Goal: Information Seeking & Learning: Learn about a topic

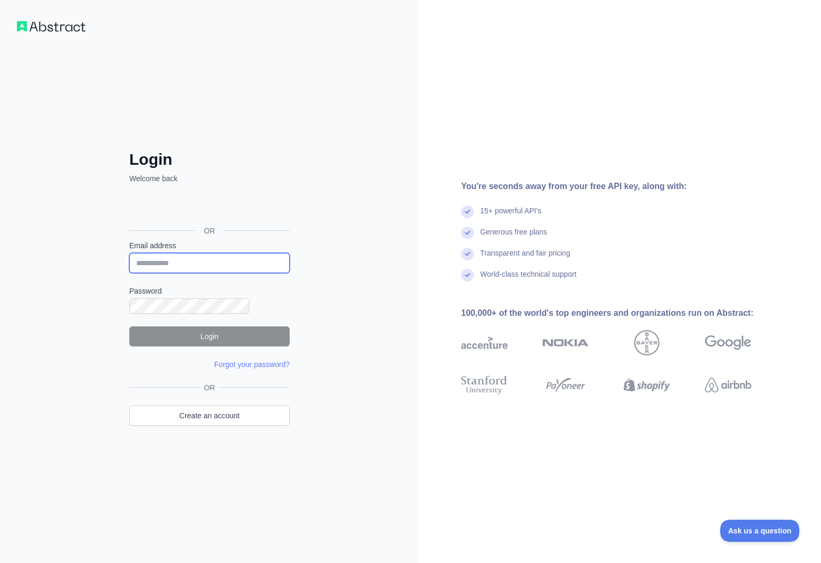
click at [169, 267] on input "Email address" at bounding box center [209, 263] width 160 height 20
type input "**********"
drag, startPoint x: 222, startPoint y: 268, endPoint x: -193, endPoint y: 211, distance: 418.1
click at [0, 211] on html "**********" at bounding box center [410, 281] width 821 height 563
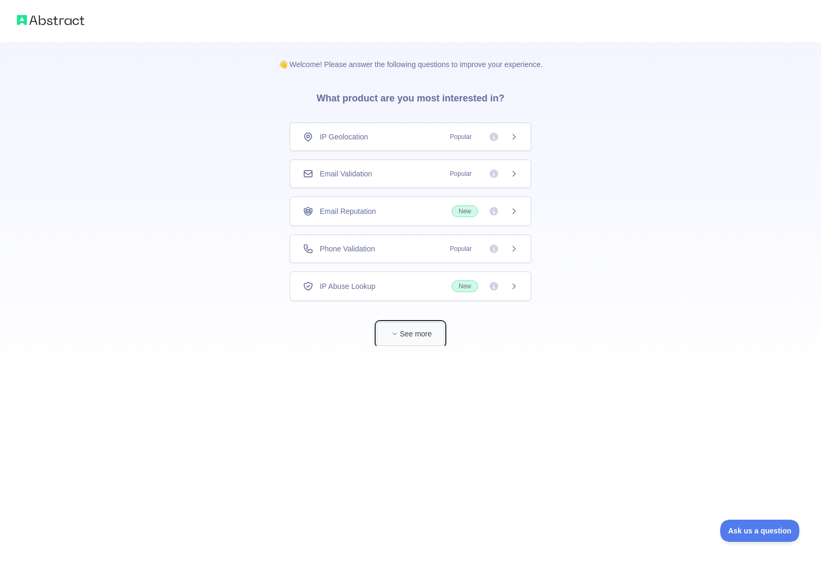
click at [398, 330] on icon "button" at bounding box center [395, 333] width 6 height 6
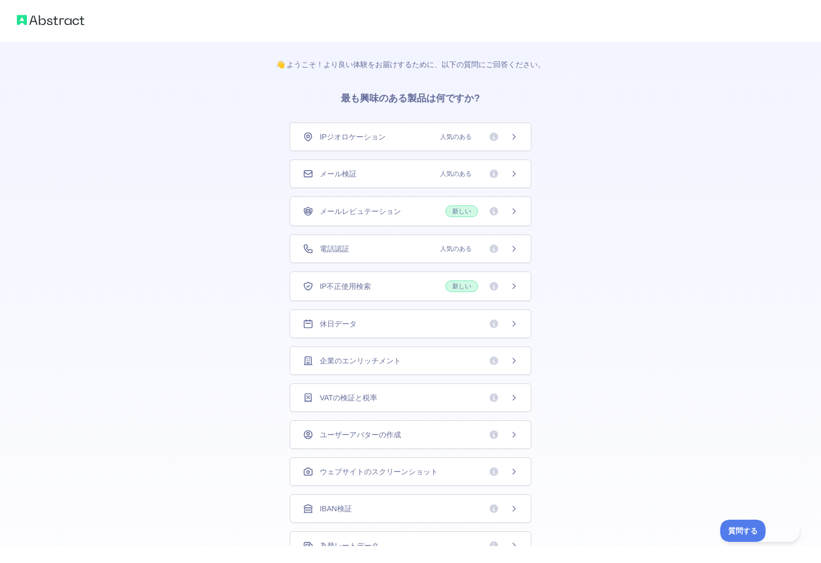
click at [512, 282] on icon at bounding box center [514, 286] width 8 height 8
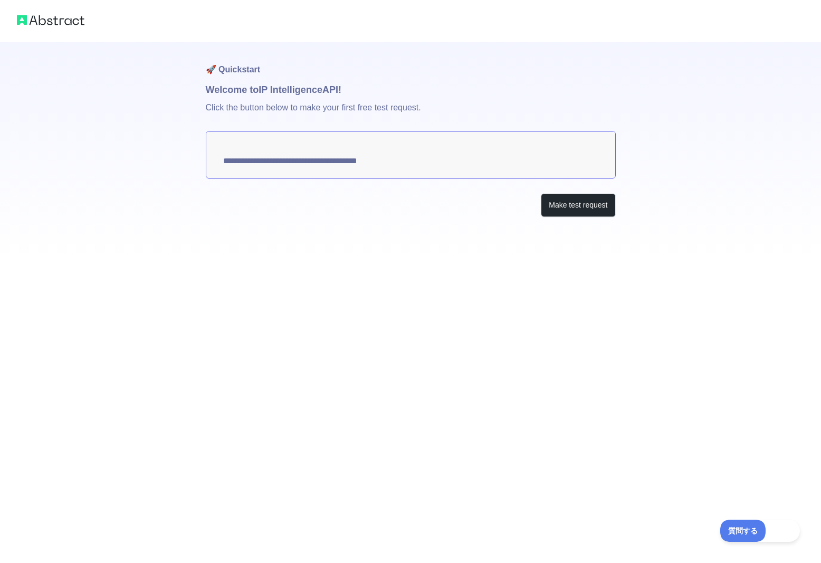
type textarea "**********"
click at [522, 193] on div "テストリクエストを行う" at bounding box center [411, 205] width 410 height 24
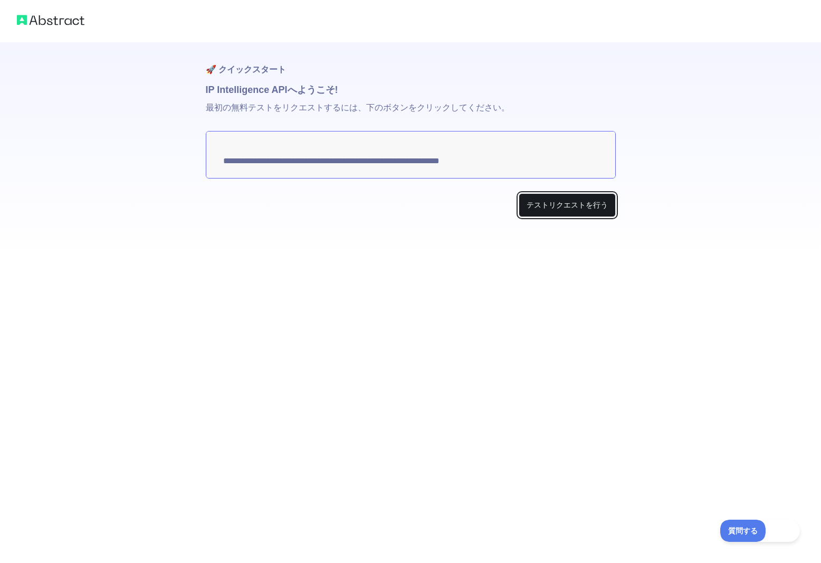
click at [555, 201] on font "テストリクエストを行う" at bounding box center [567, 205] width 81 height 8
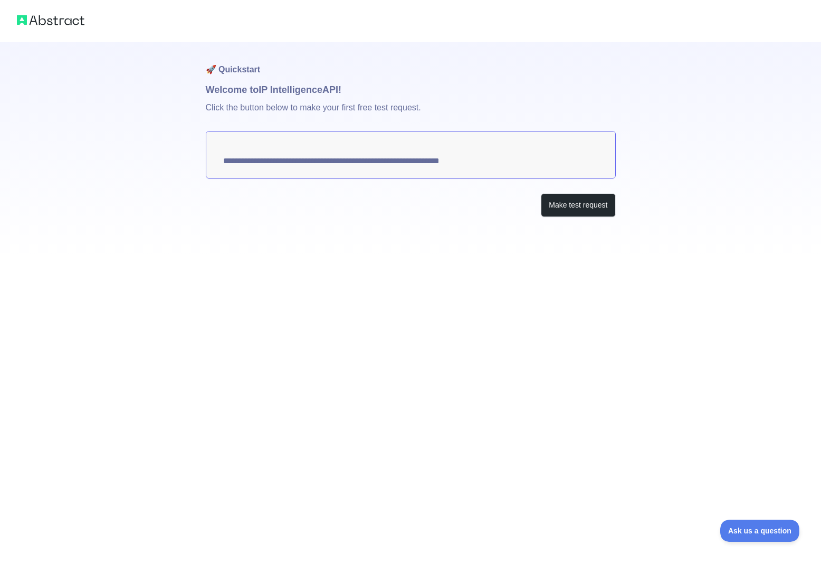
click at [577, 319] on div "**********" at bounding box center [410, 281] width 821 height 563
click at [584, 193] on button "Make test request" at bounding box center [578, 205] width 74 height 24
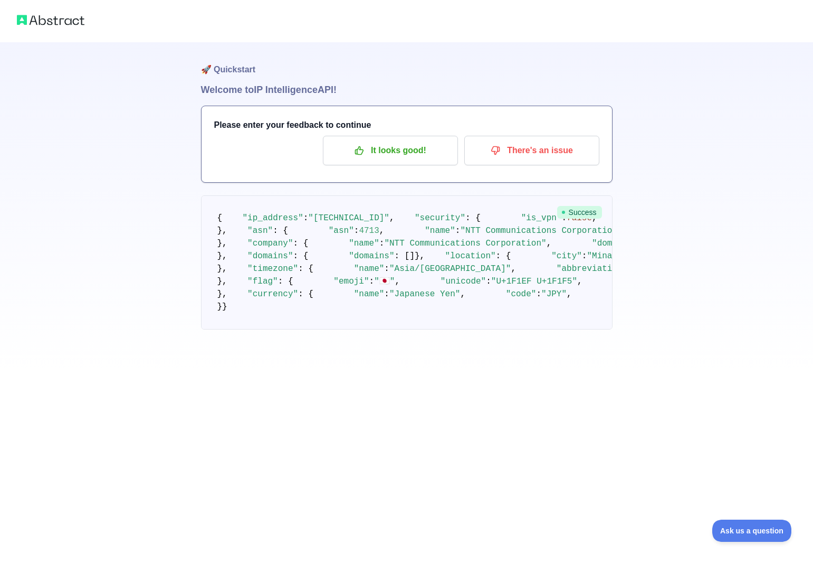
click at [255, 136] on div "It looks good! There's an issue" at bounding box center [406, 151] width 385 height 30
click at [588, 206] on span "Success" at bounding box center [579, 212] width 45 height 13
click at [33, 16] on img at bounding box center [51, 20] width 68 height 15
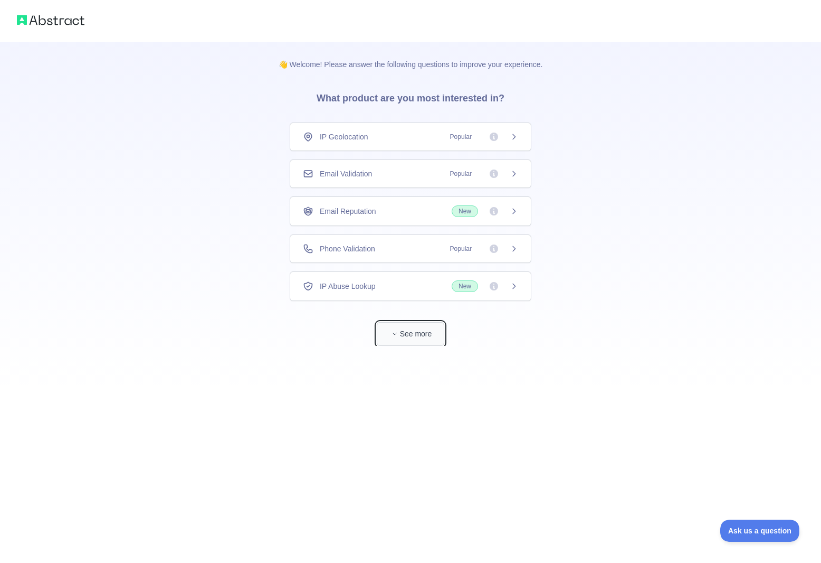
click at [394, 322] on button "See more" at bounding box center [411, 334] width 68 height 24
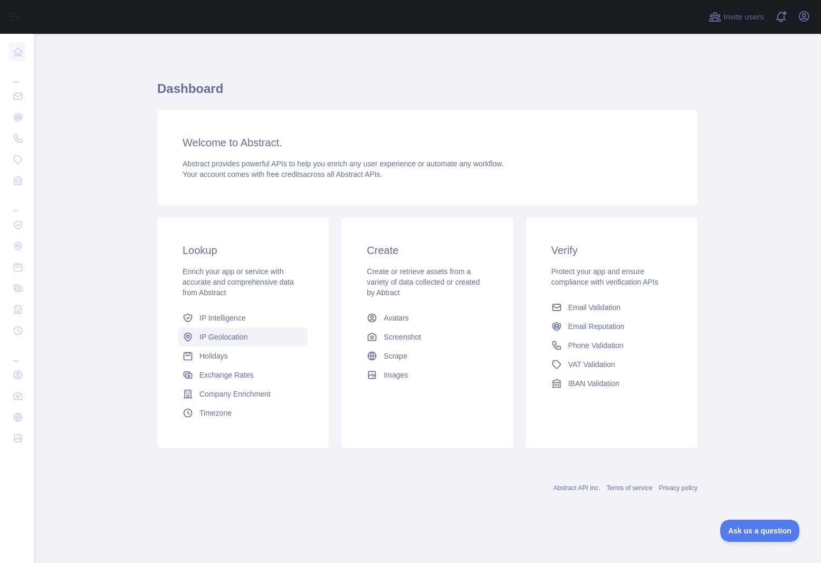
click at [199, 331] on span "IP Geolocation" at bounding box center [223, 336] width 49 height 11
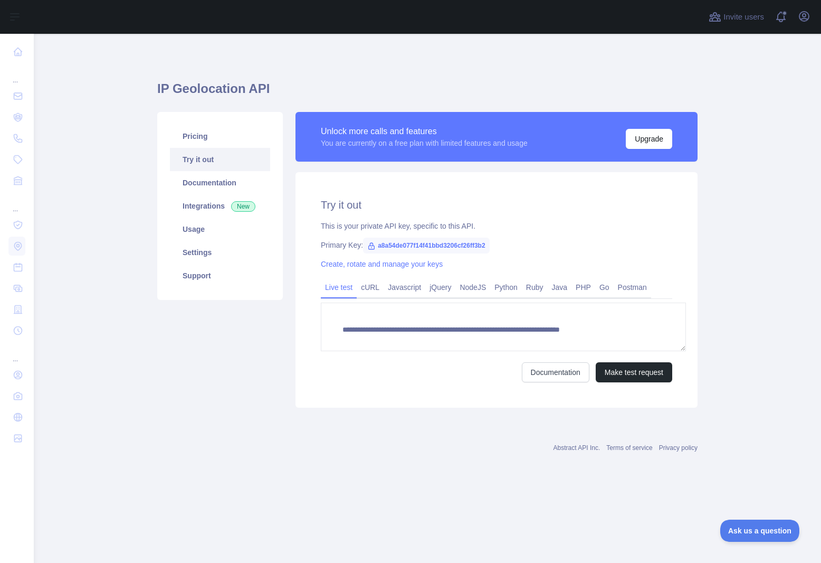
type textarea "**********"
drag, startPoint x: 438, startPoint y: 184, endPoint x: 351, endPoint y: 184, distance: 87.1
click at [351, 240] on div "Primary Key: a8a54de077f14f41bbd3206cf26ff3b2" at bounding box center [496, 245] width 351 height 11
copy span "a8a54de077f14f41bbd3206cf26ff3b2"
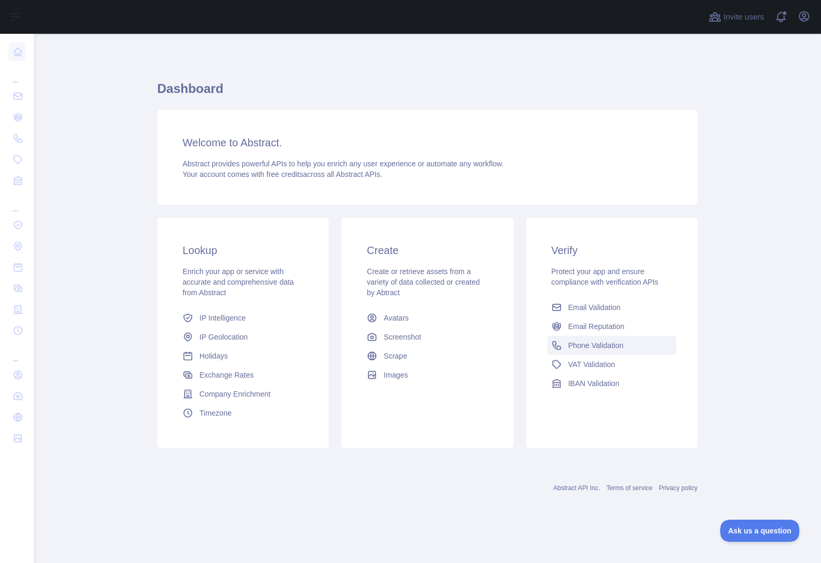
click at [576, 340] on span "Phone Validation" at bounding box center [595, 345] width 55 height 11
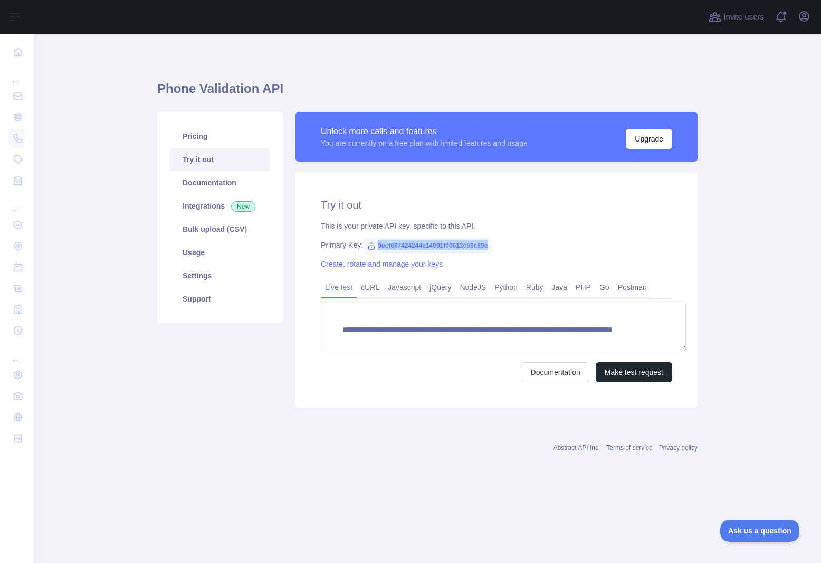
drag, startPoint x: 441, startPoint y: 185, endPoint x: 348, endPoint y: 188, distance: 93.0
click at [348, 240] on div "Primary Key: 9ecf687424244e14901f00612c59c89e" at bounding box center [496, 245] width 351 height 11
copy span "9ecf687424244e14901f00612c59c89e"
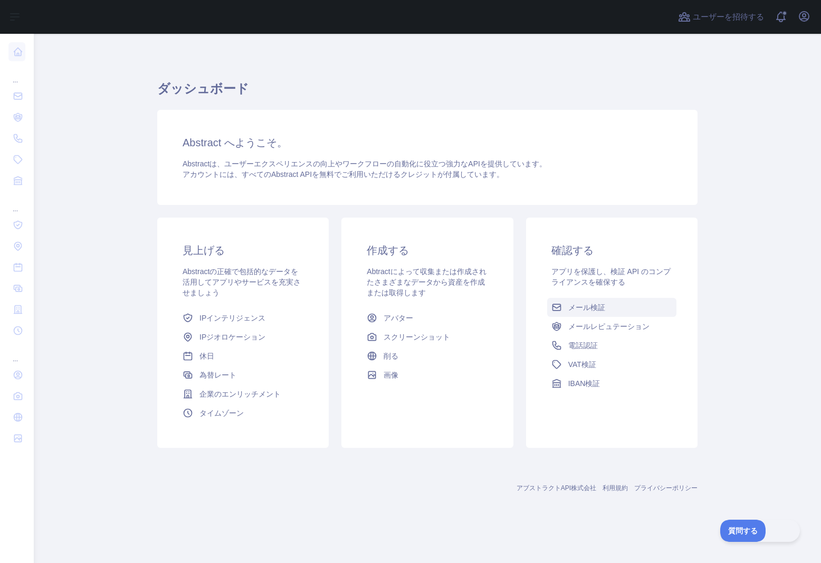
click at [568, 303] on font "メール検証" at bounding box center [586, 307] width 37 height 8
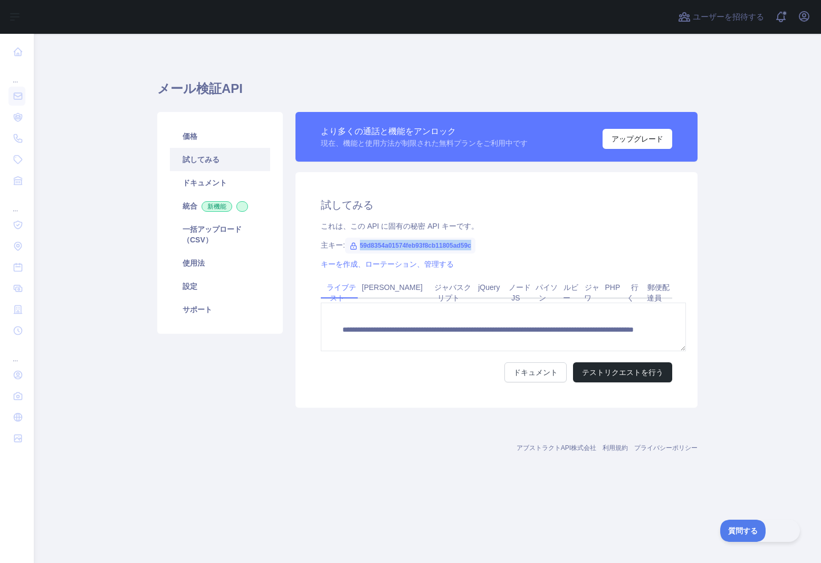
drag, startPoint x: 431, startPoint y: 184, endPoint x: 340, endPoint y: 183, distance: 90.8
click at [340, 240] on div "主キー: 59d8354a01574feb93f8cb11805ad59c" at bounding box center [496, 245] width 351 height 11
copy font "59d8354a01574feb93f8cb11805ad59c"
click at [321, 260] on font "キーを作成、ローテーション、管理する" at bounding box center [387, 264] width 133 height 8
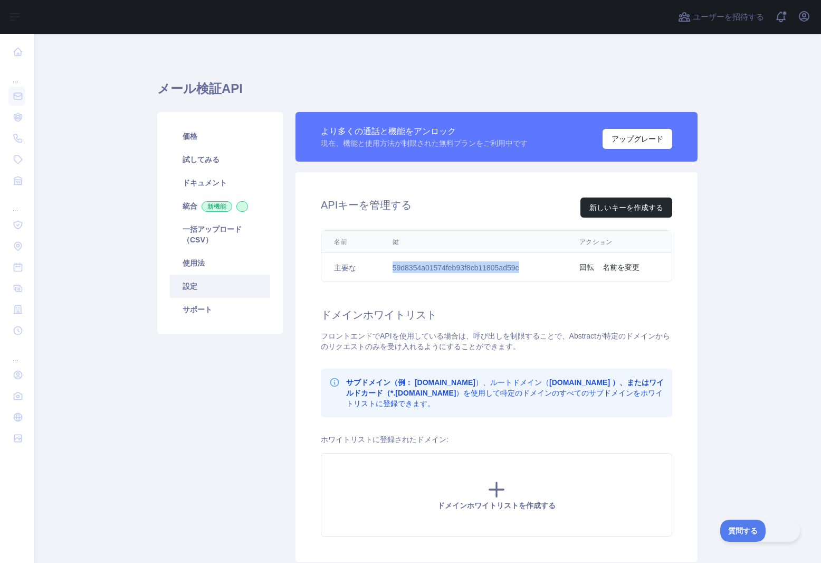
drag, startPoint x: 486, startPoint y: 203, endPoint x: 376, endPoint y: 203, distance: 109.2
click at [380, 253] on td "59d8354a01574feb93f8cb11805ad59c" at bounding box center [473, 267] width 187 height 28
copy font "59d8354a01574feb93f8cb11805ad59c"
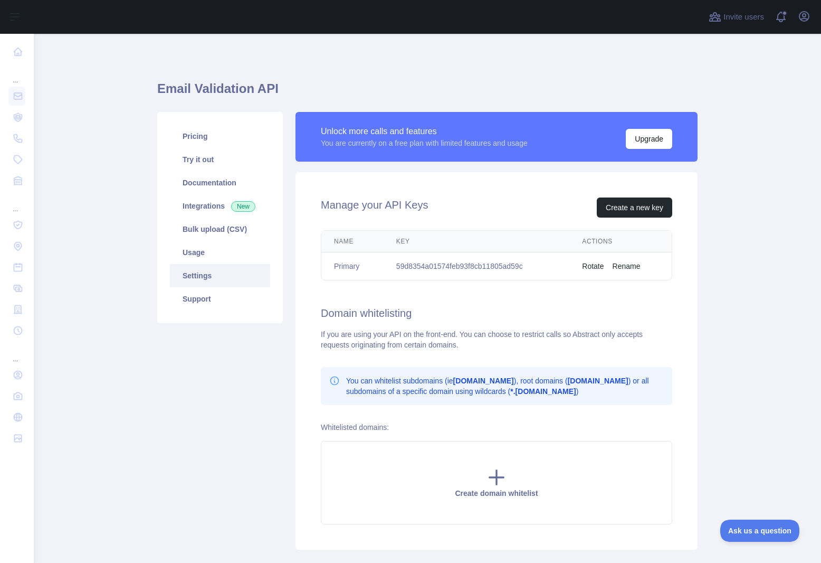
click at [744, 232] on main "Email Validation API Pricing Try it out Documentation Integrations New Bulk upl…" at bounding box center [427, 298] width 787 height 529
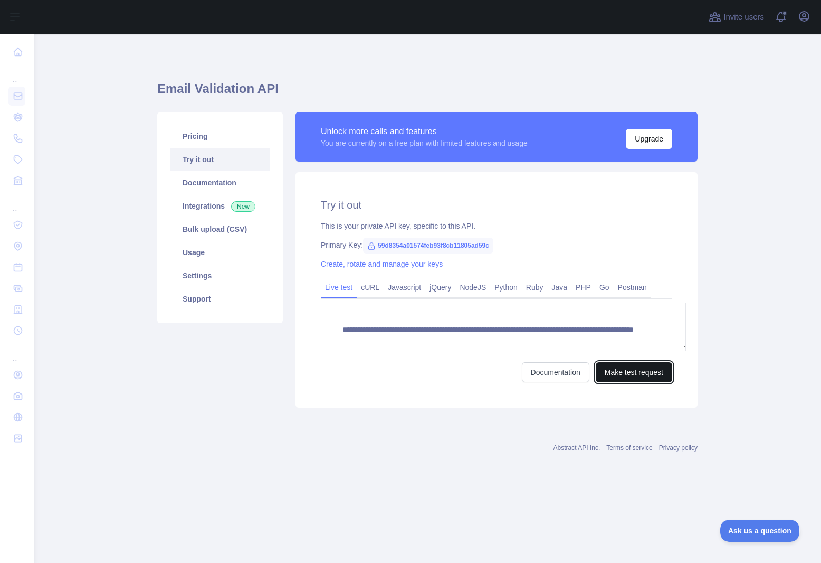
click at [645, 362] on button "Make test request" at bounding box center [634, 372] width 77 height 20
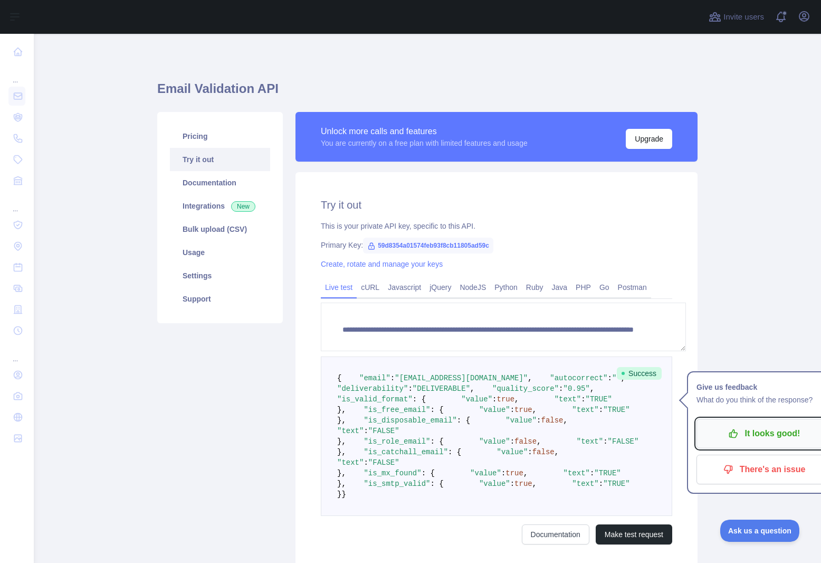
click at [710, 424] on p "It looks good!" at bounding box center [764, 433] width 119 height 18
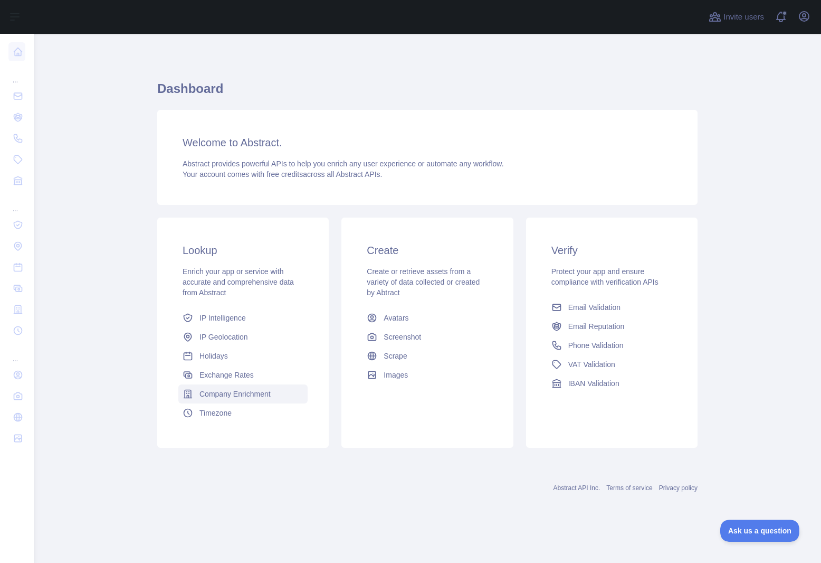
click at [211, 388] on span "Company Enrichment" at bounding box center [234, 393] width 71 height 11
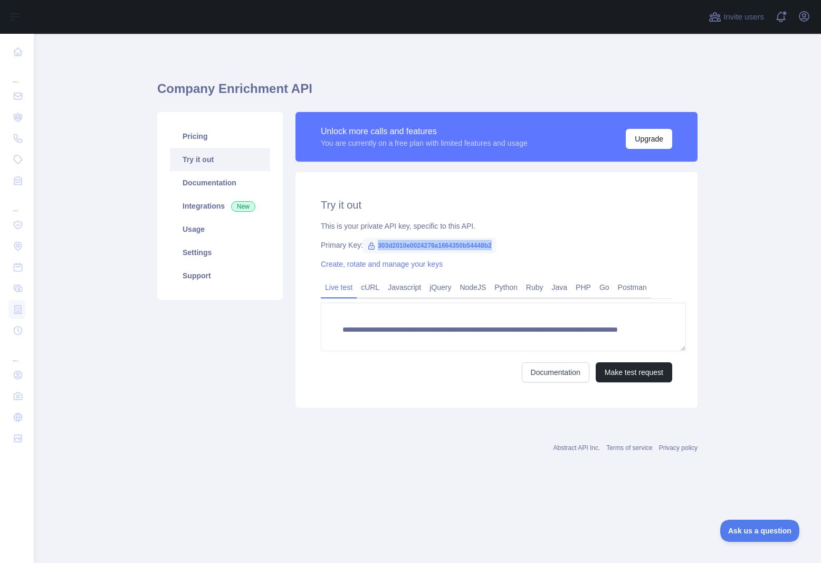
drag, startPoint x: 351, startPoint y: 184, endPoint x: 440, endPoint y: 183, distance: 88.1
click at [440, 237] on span "303d2010e0024276a1664350b54448b2" at bounding box center [429, 245] width 133 height 16
copy span "303d2010e0024276a1664350b54448b2"
